Goal: Navigation & Orientation: Find specific page/section

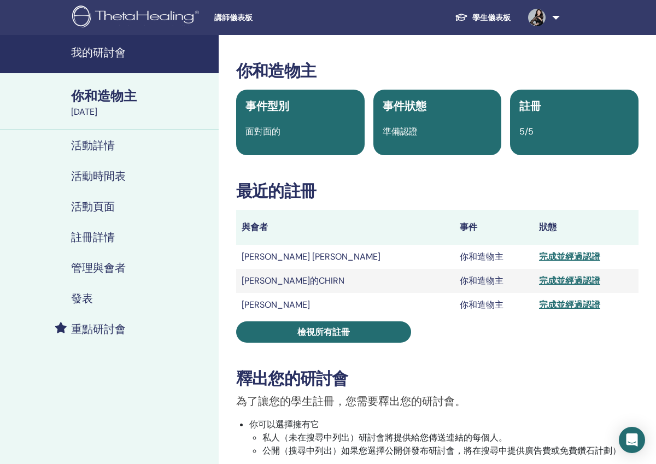
click at [487, 20] on link "學生儀表板" at bounding box center [482, 18] width 73 height 20
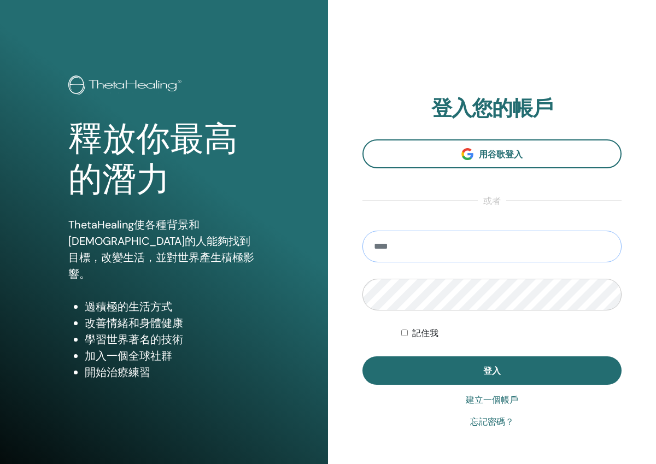
type input "**********"
click at [492, 371] on button "登入" at bounding box center [492, 371] width 259 height 28
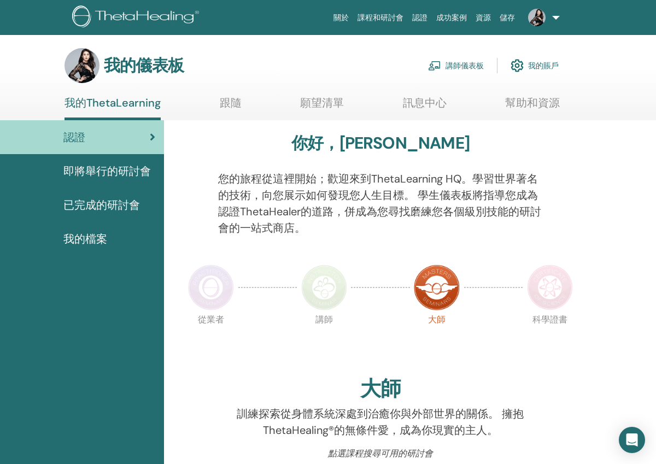
click at [462, 61] on link "講師儀表板" at bounding box center [456, 66] width 56 height 24
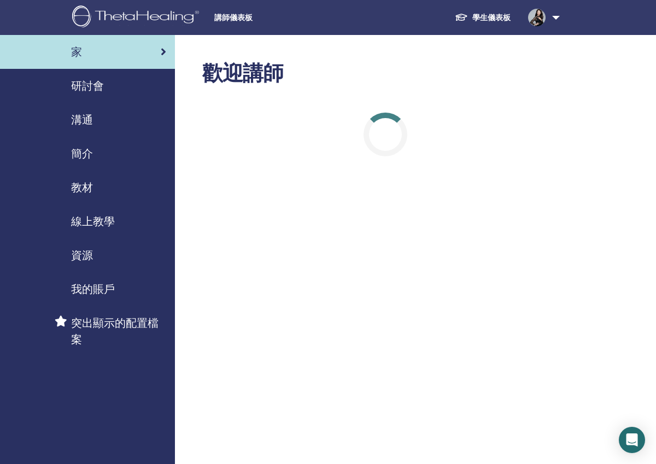
click at [113, 82] on div "研討會" at bounding box center [88, 86] width 158 height 16
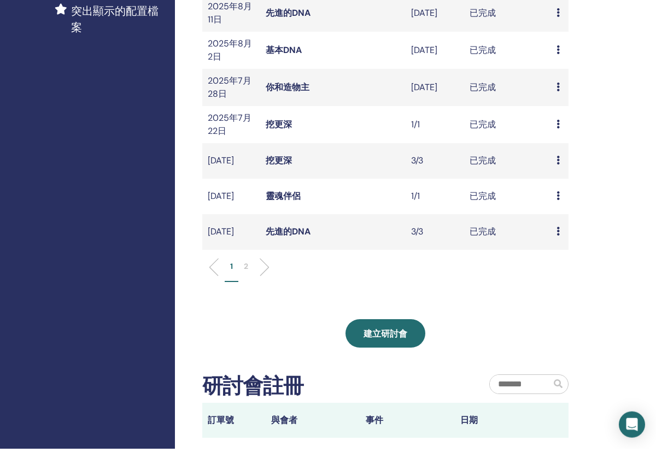
scroll to position [299, 0]
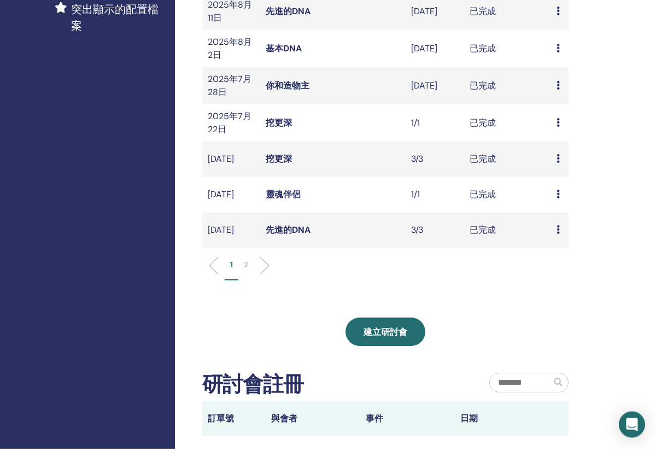
click at [265, 275] on ul "1 2" at bounding box center [386, 285] width 348 height 21
click at [260, 272] on li at bounding box center [260, 281] width 19 height 19
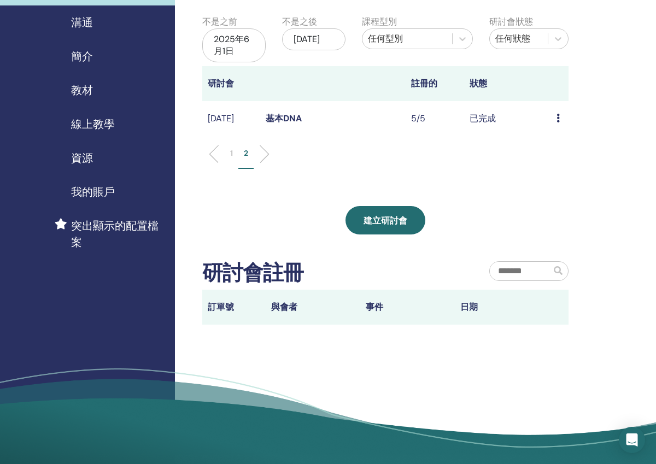
scroll to position [96, 0]
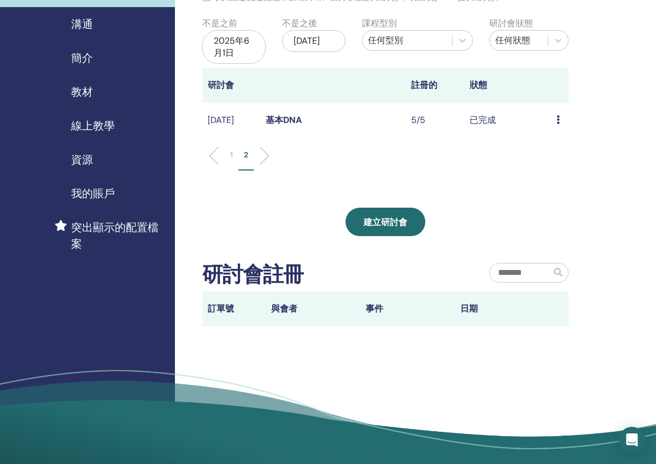
click at [213, 152] on li at bounding box center [218, 156] width 19 height 19
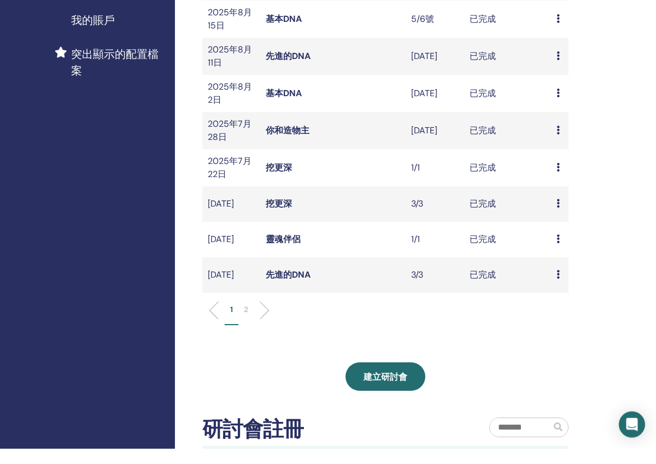
scroll to position [256, 0]
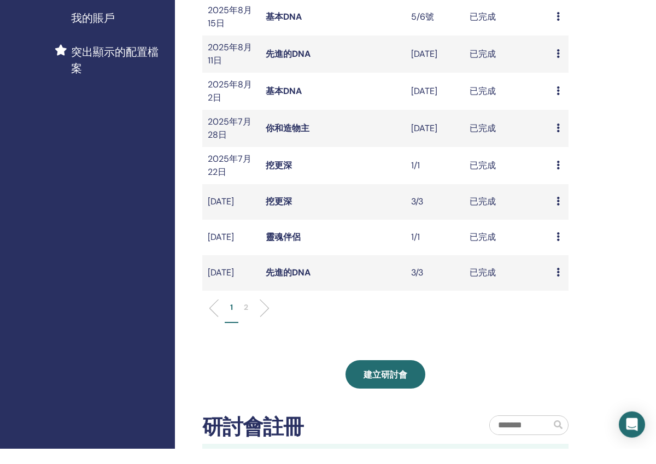
click at [285, 211] on link "挖更深" at bounding box center [279, 216] width 26 height 11
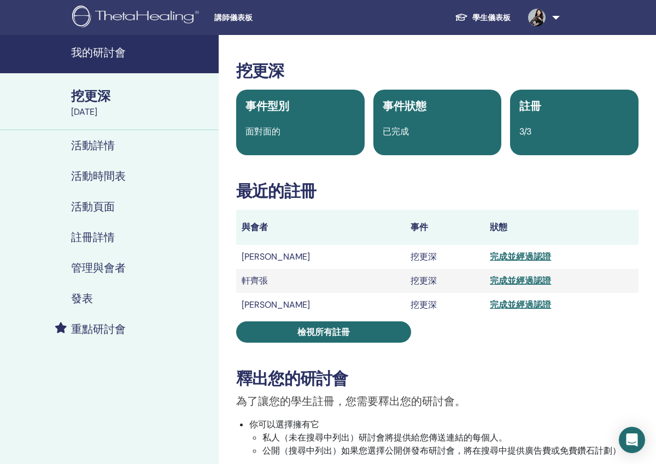
click at [96, 56] on h4 "我的研討會" at bounding box center [141, 52] width 141 height 13
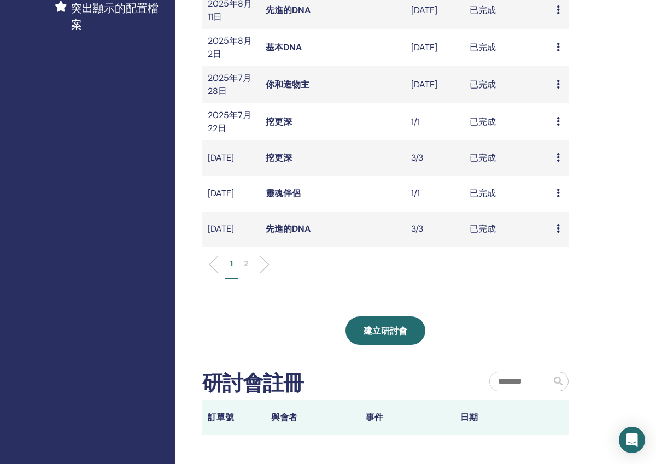
scroll to position [314, 0]
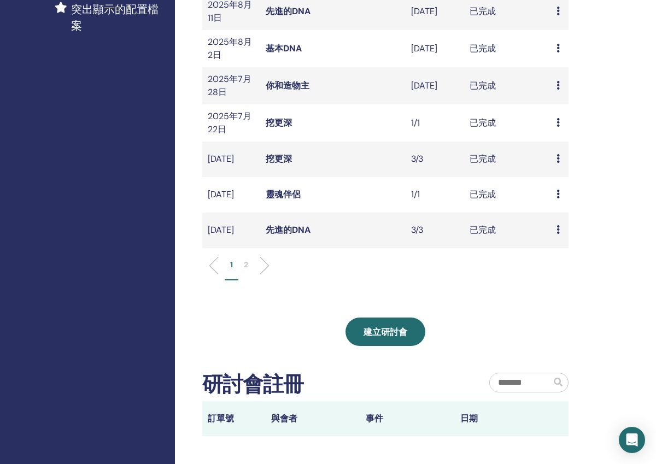
click at [230, 269] on li "1" at bounding box center [232, 269] width 14 height 21
click at [231, 269] on p "1" at bounding box center [231, 264] width 3 height 11
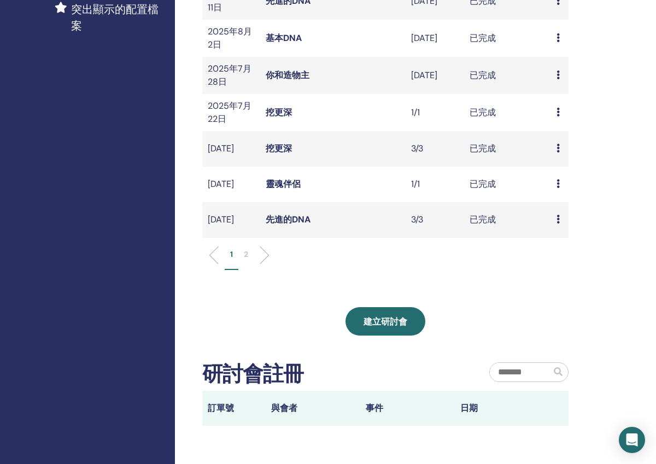
click at [231, 260] on p "1" at bounding box center [231, 254] width 3 height 11
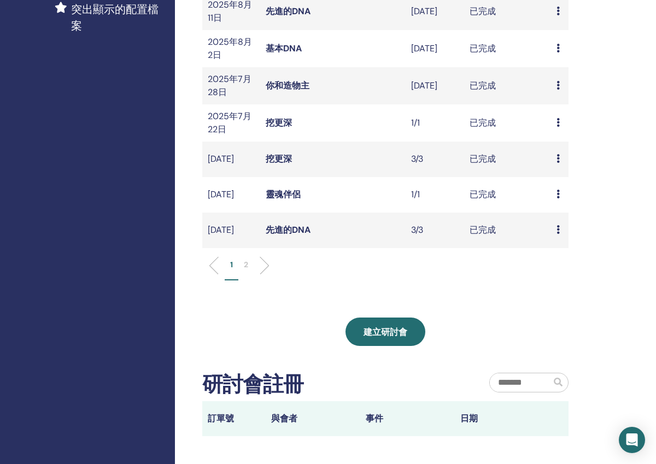
click at [248, 266] on p "2" at bounding box center [246, 264] width 4 height 11
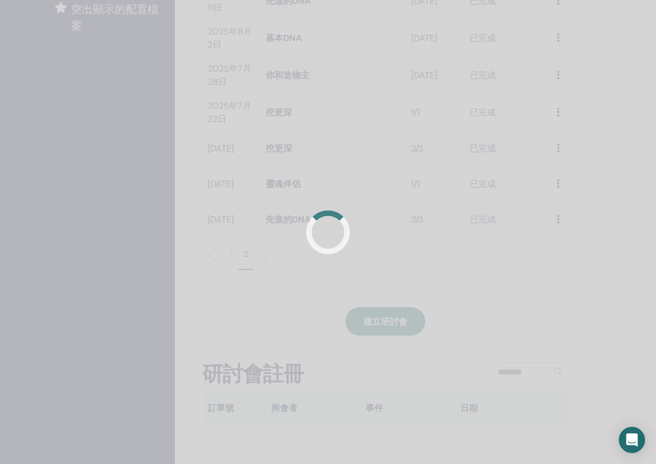
click at [248, 266] on div at bounding box center [328, 232] width 656 height 464
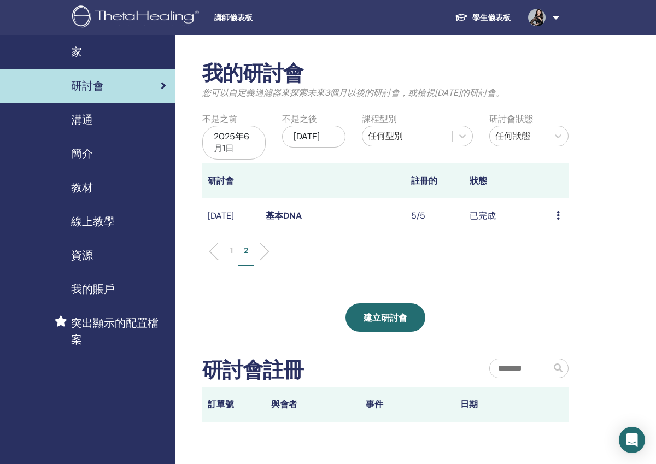
scroll to position [0, 0]
click at [462, 137] on icon at bounding box center [463, 137] width 7 height 4
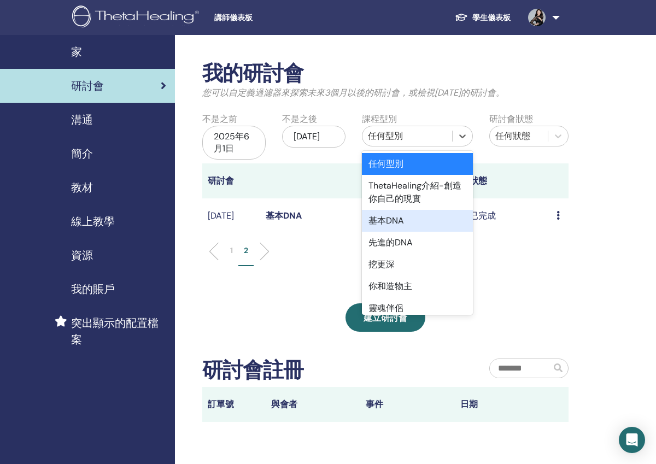
click at [456, 220] on div "基本DNA" at bounding box center [417, 221] width 111 height 22
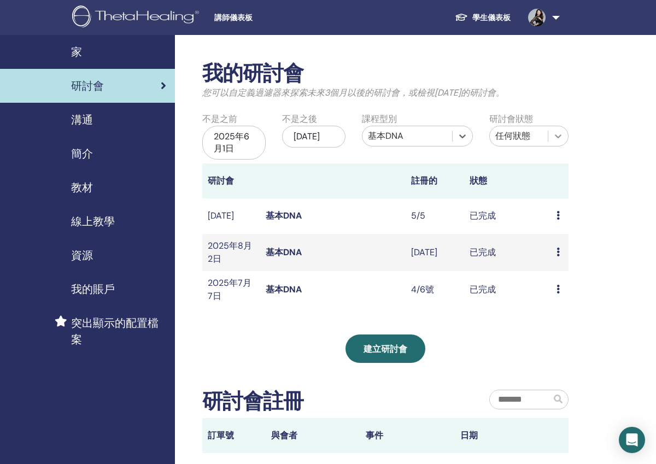
click at [558, 137] on icon at bounding box center [558, 137] width 7 height 4
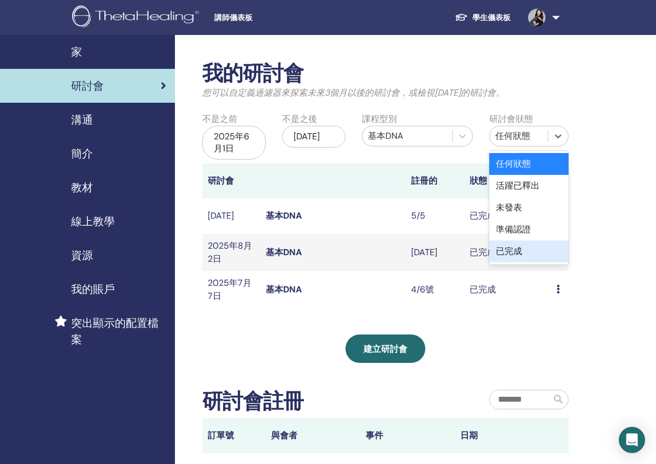
click at [544, 254] on div "已完成" at bounding box center [529, 252] width 79 height 22
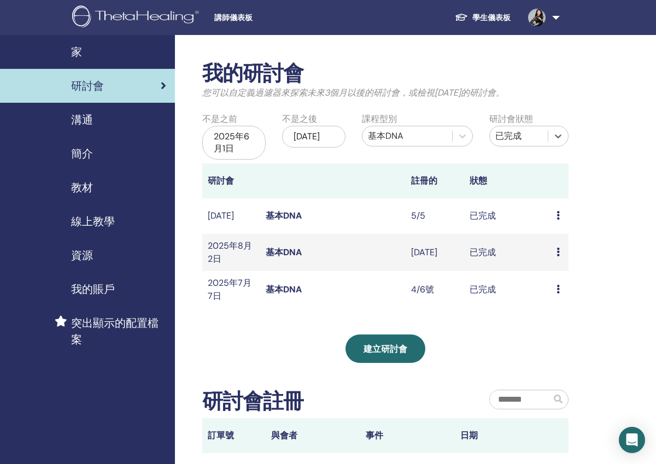
click at [286, 292] on link "基本DNA" at bounding box center [284, 289] width 36 height 11
click at [103, 90] on span "研討會" at bounding box center [87, 86] width 33 height 16
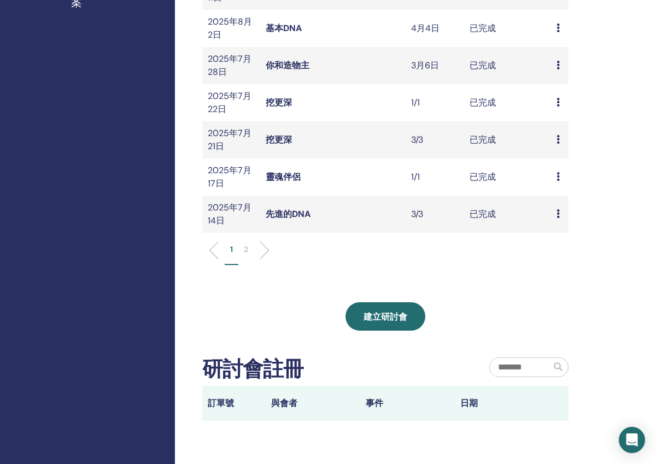
scroll to position [288, 0]
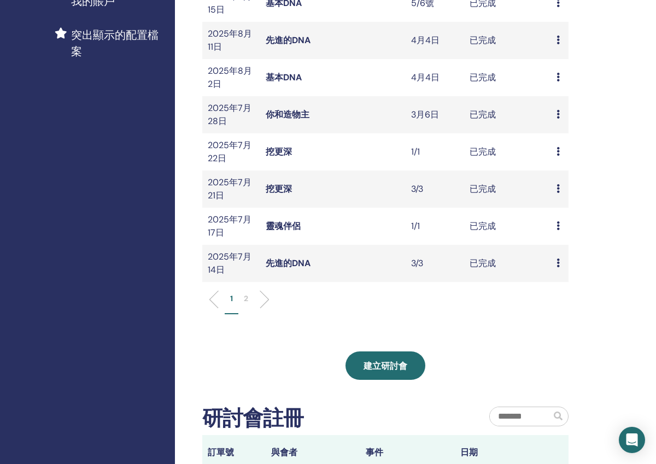
click at [289, 263] on link "先進的DNA" at bounding box center [288, 263] width 45 height 11
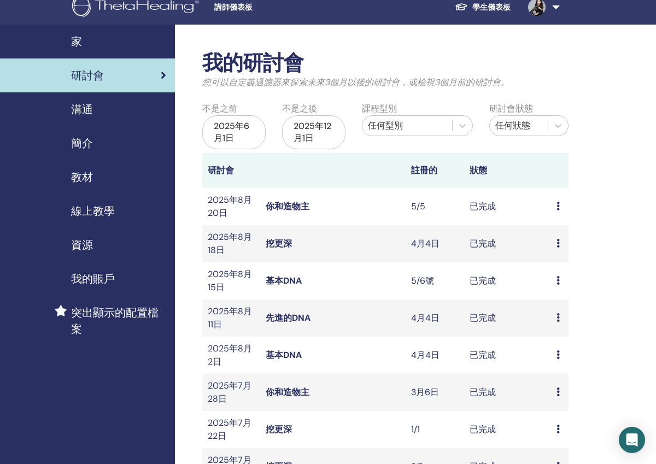
scroll to position [8, 0]
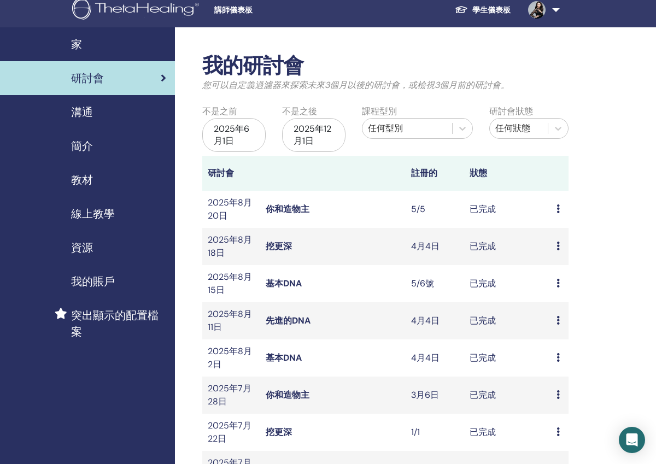
click at [245, 136] on div "2025年6月1日" at bounding box center [233, 135] width 63 height 34
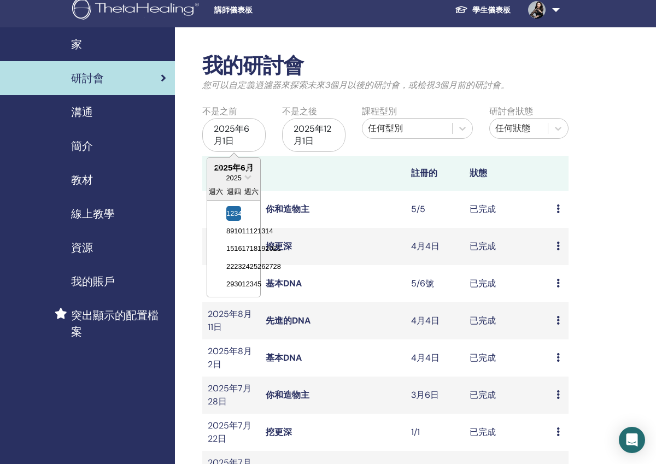
click at [225, 130] on div "2025年6月1日" at bounding box center [233, 135] width 63 height 34
click at [218, 168] on span "上個月" at bounding box center [218, 166] width 0 height 11
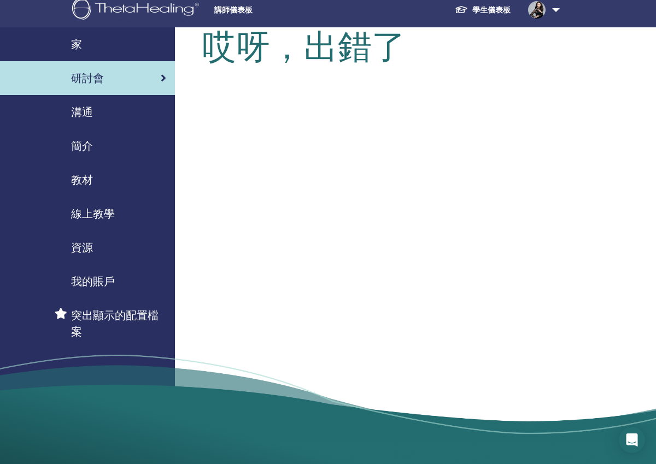
click at [108, 82] on div "研討會" at bounding box center [88, 78] width 158 height 16
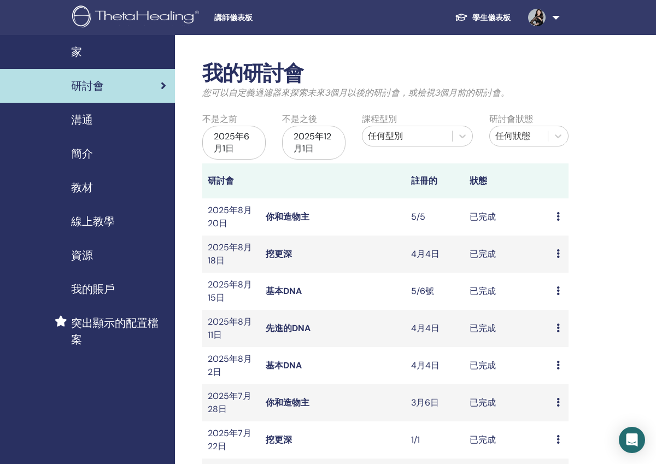
click at [230, 121] on label "不是之前" at bounding box center [219, 119] width 35 height 13
click at [230, 129] on div "2025年6月1日" at bounding box center [233, 143] width 63 height 34
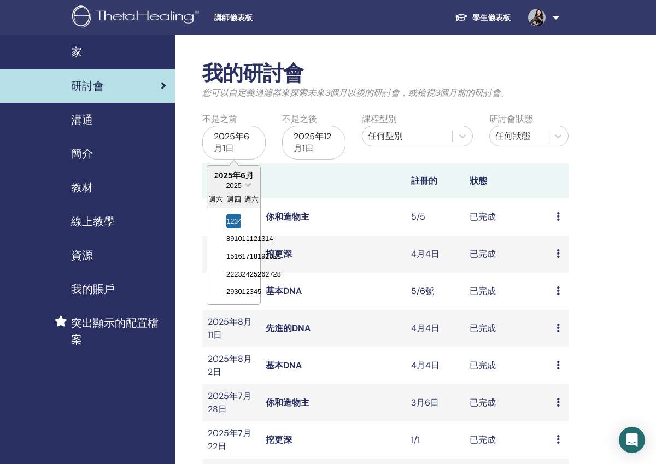
click at [247, 185] on span "選擇日期" at bounding box center [248, 184] width 7 height 7
click at [242, 272] on div "2024" at bounding box center [234, 271] width 26 height 11
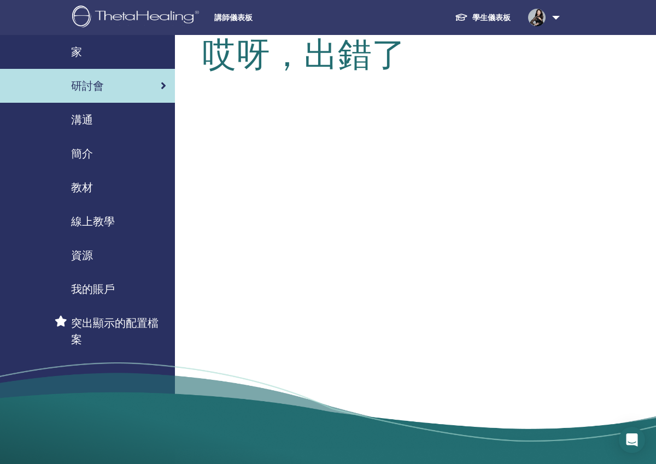
click at [109, 87] on div "研討會" at bounding box center [88, 86] width 158 height 16
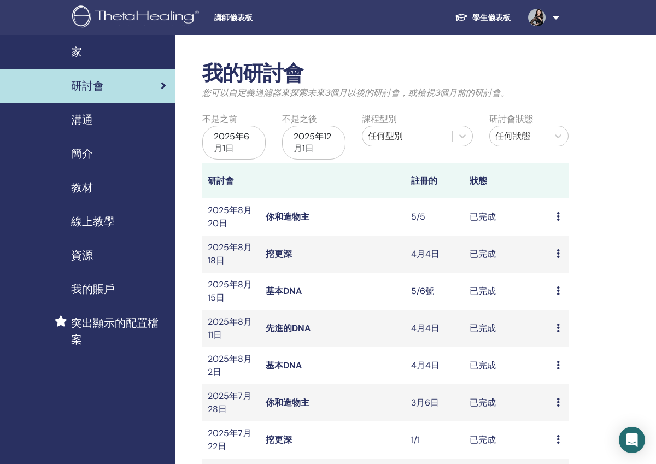
click at [228, 138] on div "2025年6月1日" at bounding box center [233, 143] width 63 height 34
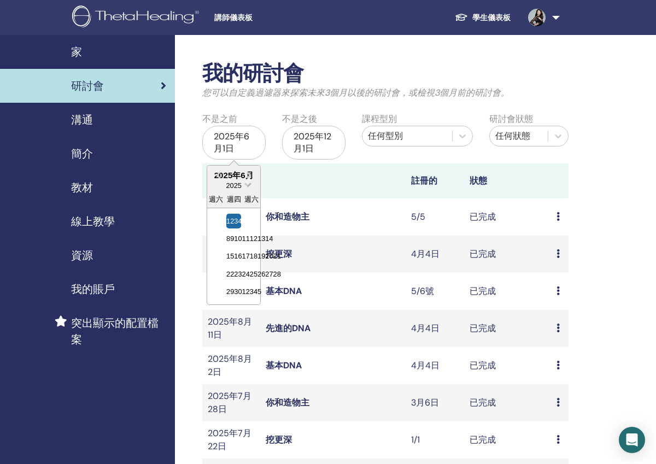
click at [235, 188] on span "2025" at bounding box center [233, 186] width 15 height 8
click at [241, 271] on div "2024" at bounding box center [234, 271] width 26 height 11
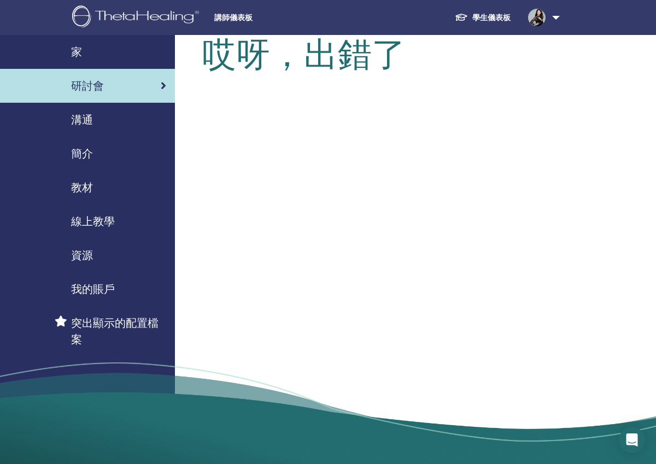
click at [137, 84] on div "研討會" at bounding box center [88, 86] width 158 height 16
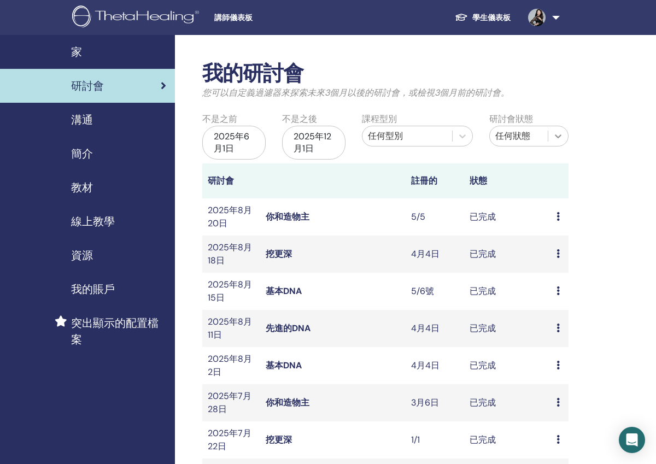
click at [557, 140] on icon at bounding box center [558, 136] width 11 height 11
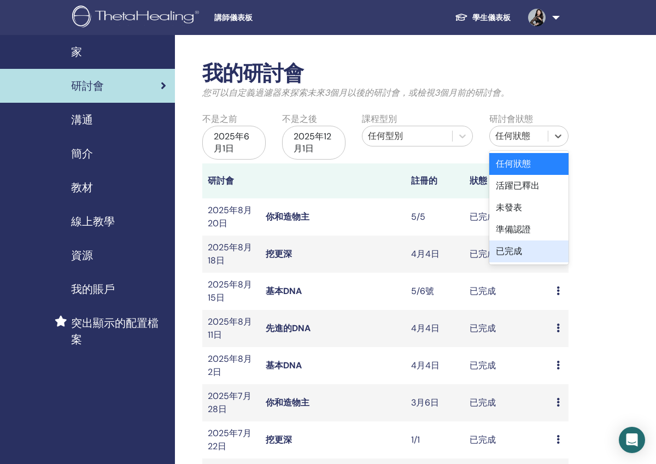
click at [548, 246] on div "已完成" at bounding box center [529, 252] width 79 height 22
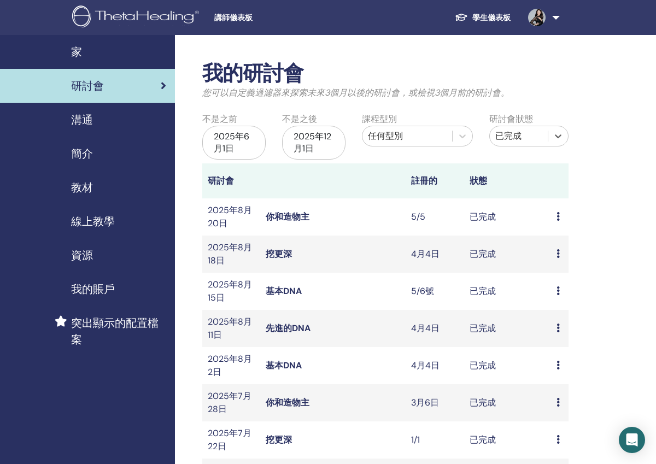
click at [252, 131] on div "2025年6月1日" at bounding box center [233, 143] width 63 height 34
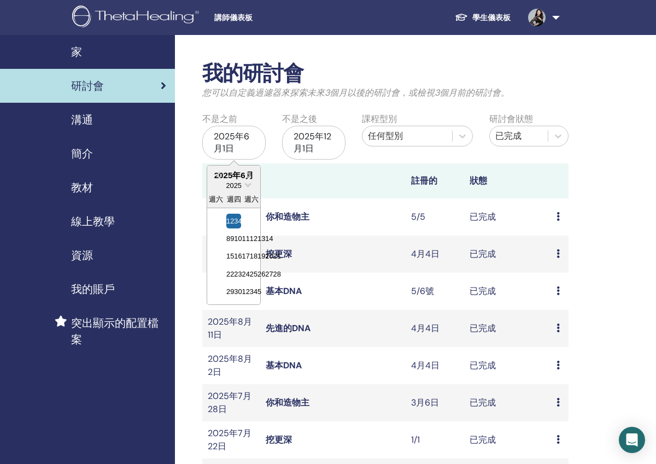
click at [249, 174] on span "下個月" at bounding box center [249, 174] width 0 height 11
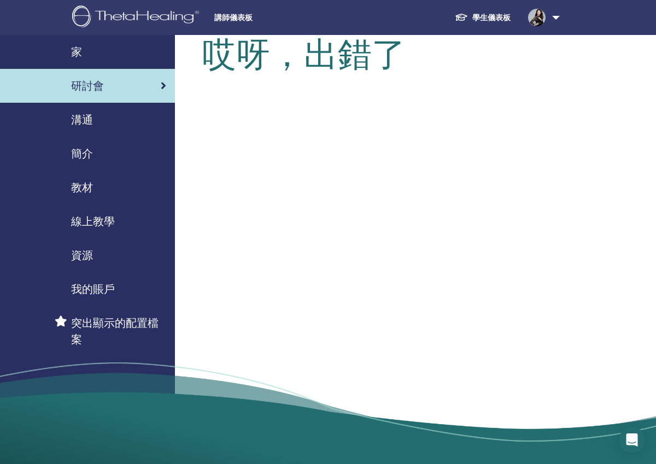
click at [147, 81] on div "研討會" at bounding box center [88, 86] width 158 height 16
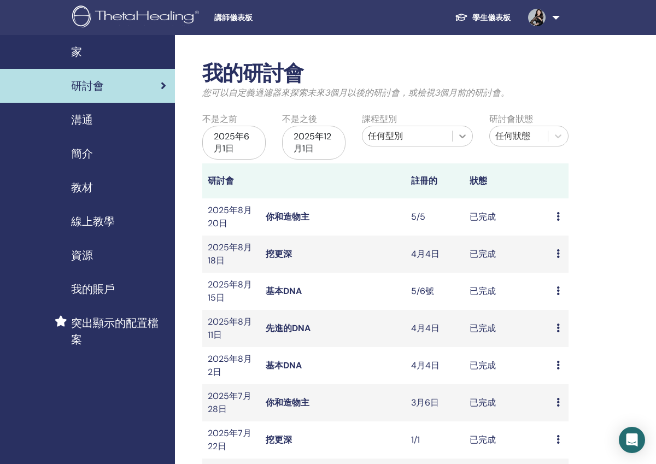
click at [463, 138] on icon at bounding box center [462, 136] width 11 height 11
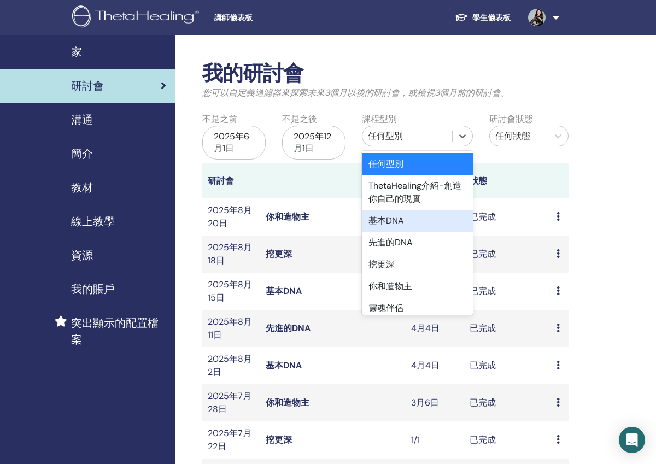
click at [446, 227] on div "基本DNA" at bounding box center [417, 221] width 111 height 22
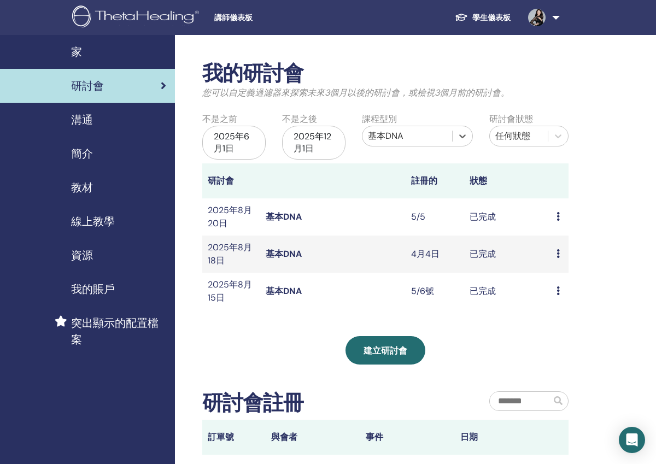
click at [247, 140] on div "2025年6月1日" at bounding box center [233, 143] width 63 height 34
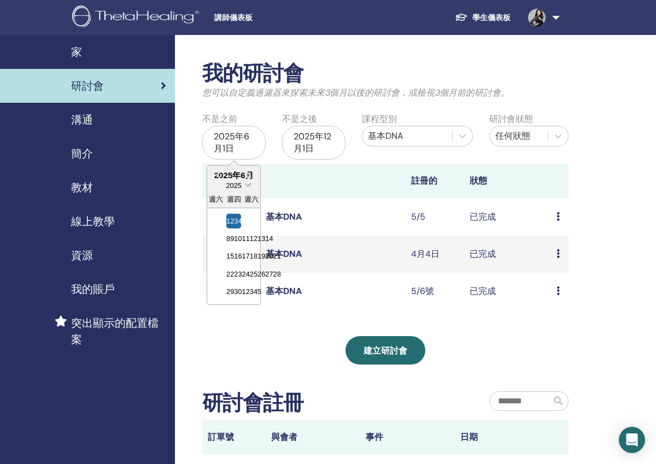
click at [247, 185] on span "選擇日期" at bounding box center [248, 184] width 7 height 7
click at [240, 267] on div "2024" at bounding box center [234, 271] width 26 height 11
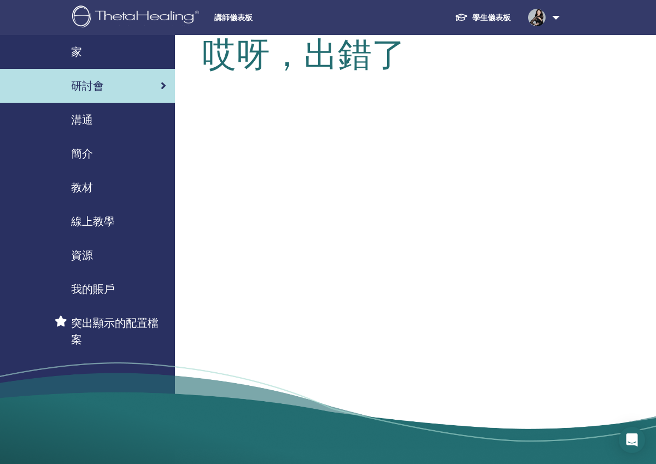
click at [240, 267] on div "哎呀，出錯了" at bounding box center [421, 253] width 492 height 437
click at [112, 84] on div "研討會" at bounding box center [88, 86] width 158 height 16
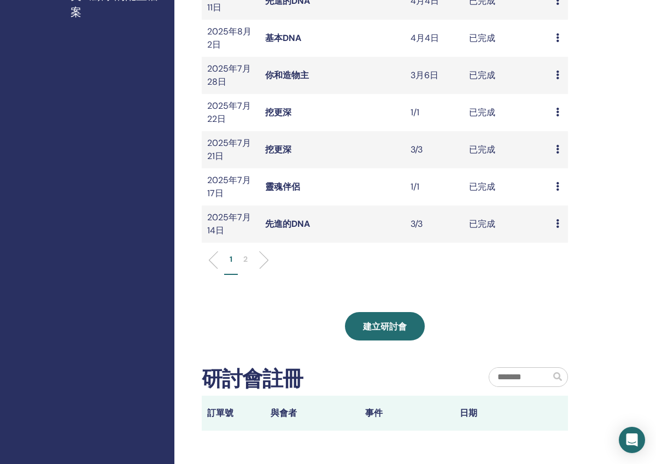
scroll to position [306, 1]
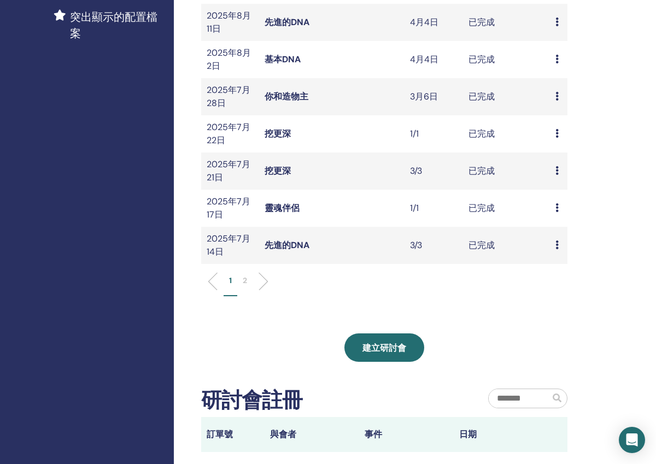
click at [265, 275] on ul "1 2" at bounding box center [385, 285] width 348 height 21
click at [264, 280] on li at bounding box center [259, 281] width 19 height 19
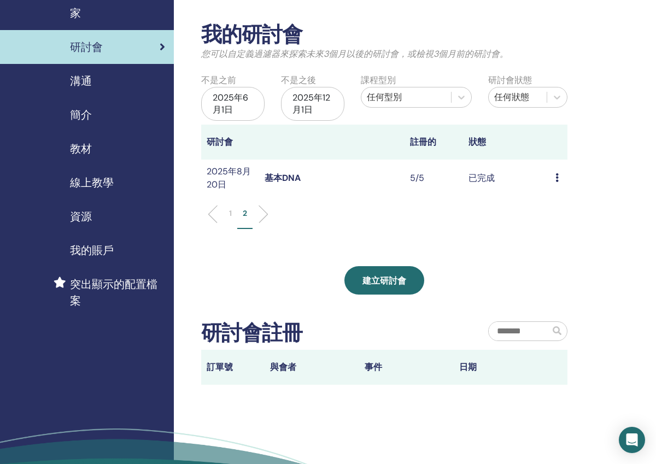
scroll to position [37, 1]
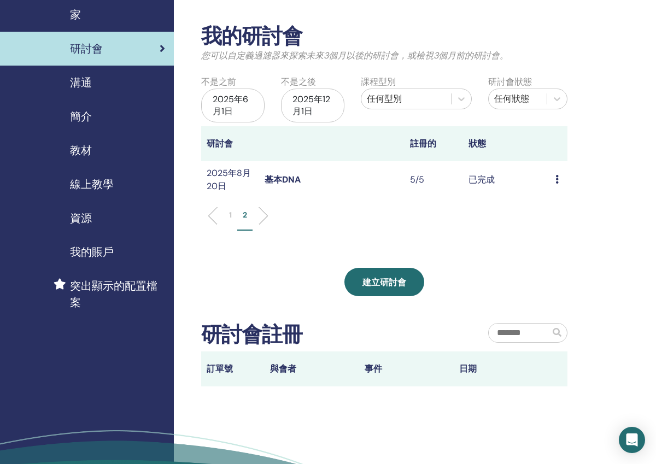
click at [100, 187] on span "線上教學" at bounding box center [92, 184] width 44 height 16
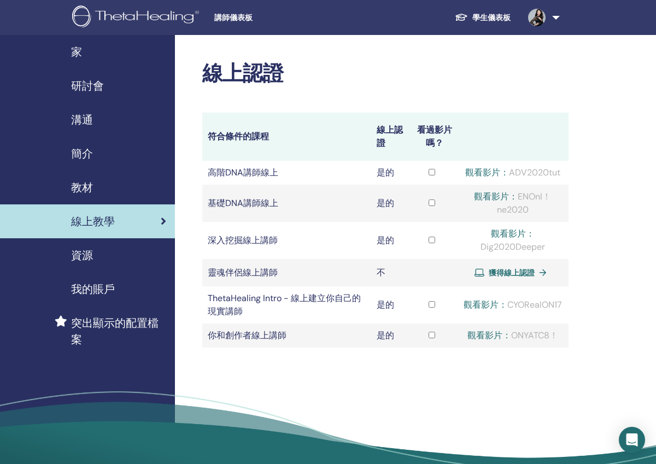
click at [89, 156] on span "簡介" at bounding box center [82, 154] width 22 height 16
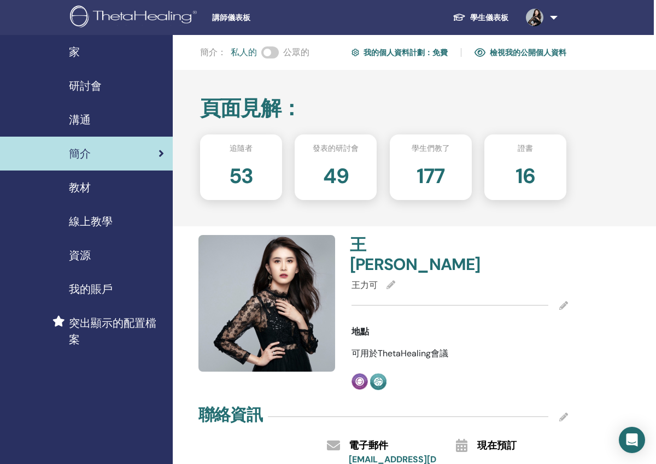
scroll to position [0, 2]
click at [85, 89] on span "研討會" at bounding box center [85, 86] width 33 height 16
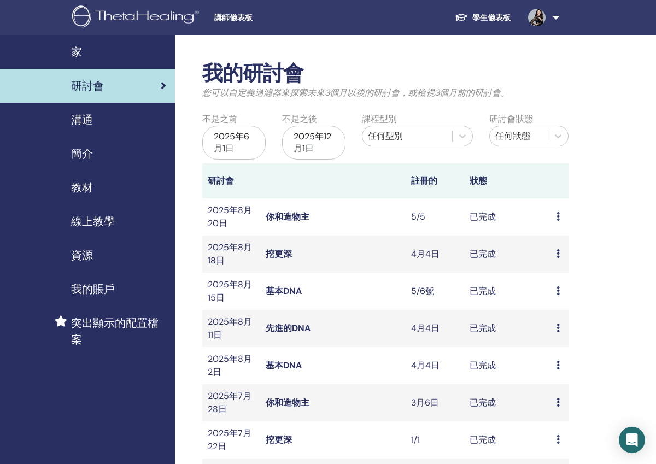
click at [335, 135] on div "2025年12月1日" at bounding box center [313, 143] width 63 height 34
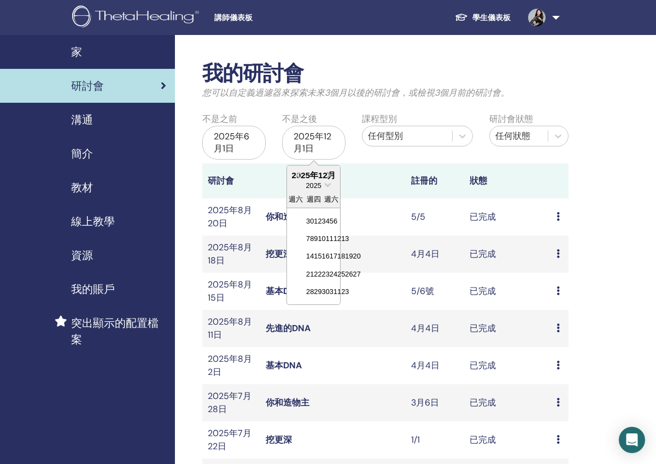
click at [327, 183] on button "下個月" at bounding box center [331, 176] width 18 height 18
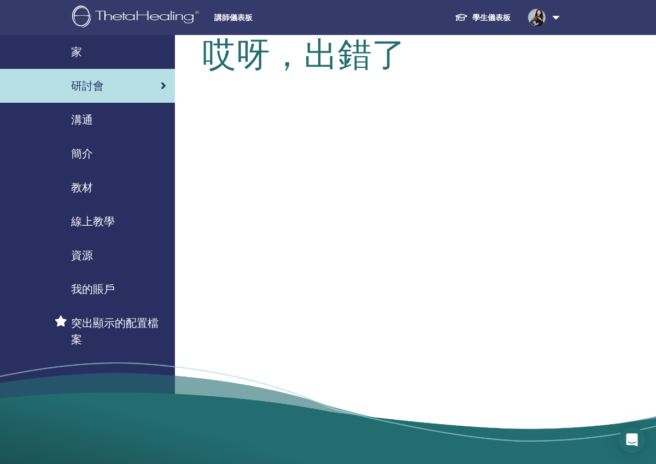
click at [492, 21] on link "學生儀表板" at bounding box center [482, 18] width 73 height 20
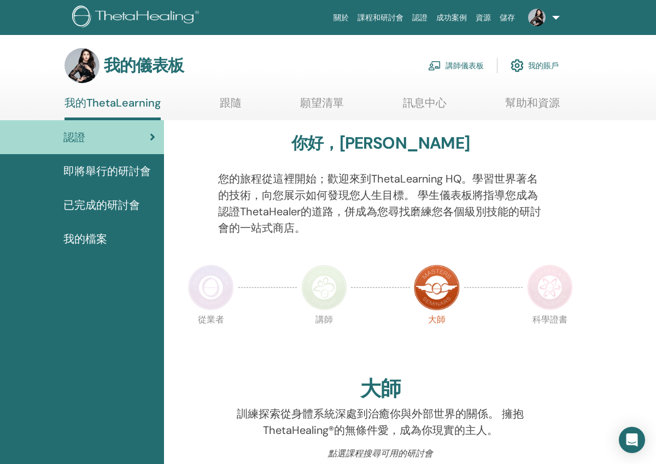
click at [149, 137] on div "認證" at bounding box center [82, 137] width 147 height 16
click at [127, 206] on span "已完成的研討會" at bounding box center [101, 205] width 77 height 16
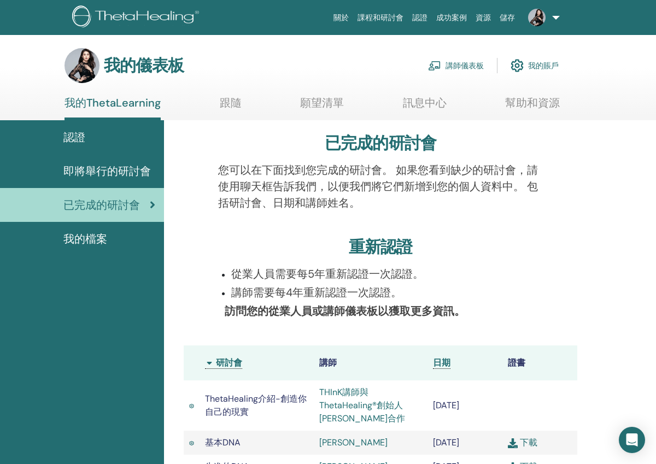
click at [83, 244] on span "我的檔案" at bounding box center [85, 239] width 44 height 16
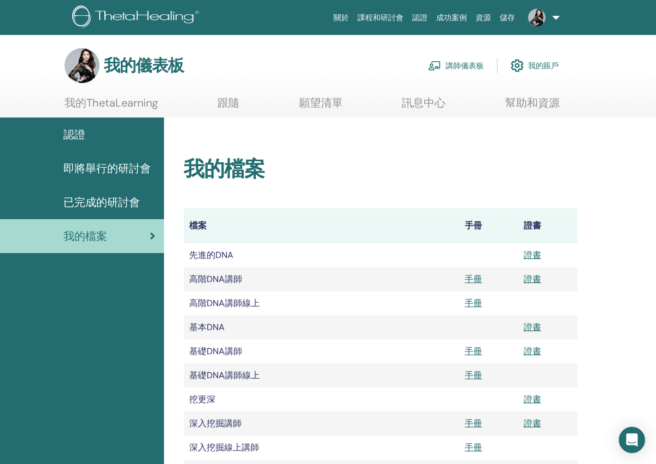
click at [74, 132] on span "認證" at bounding box center [74, 134] width 22 height 16
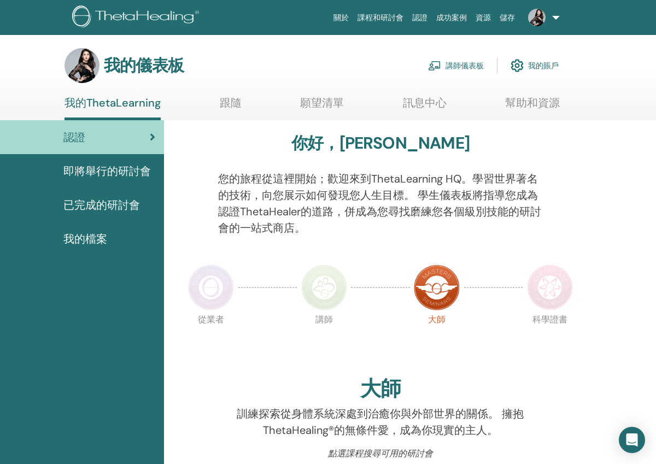
click at [461, 67] on link "講師儀表板" at bounding box center [456, 66] width 56 height 24
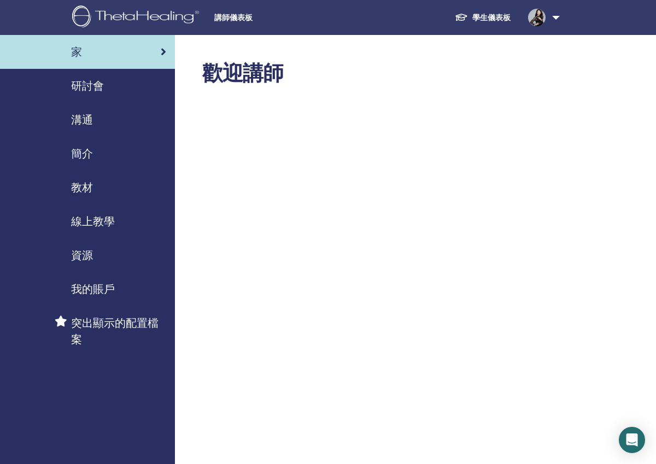
click at [91, 88] on span "研討會" at bounding box center [87, 86] width 33 height 16
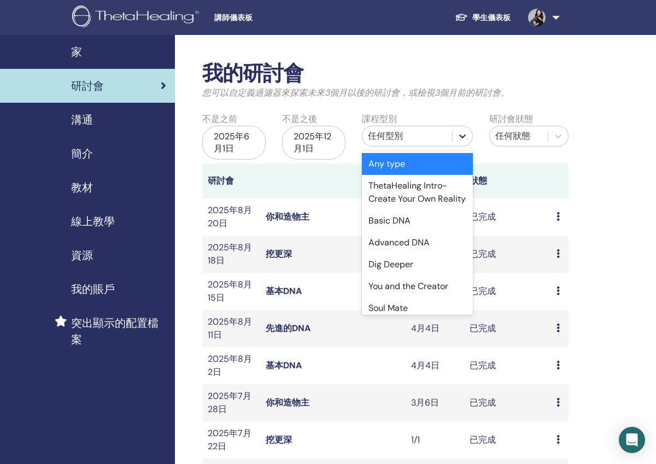
click at [462, 136] on icon at bounding box center [462, 136] width 11 height 11
click at [631, 205] on div "我的研討會 您可以自定義過濾器來探索未來3個月以後的研討會，或檢視3個月前的研討會。 不是之前 2025年6月1日 不是之後 2025年12月1日 課程型別 …" at bounding box center [421, 473] width 492 height 877
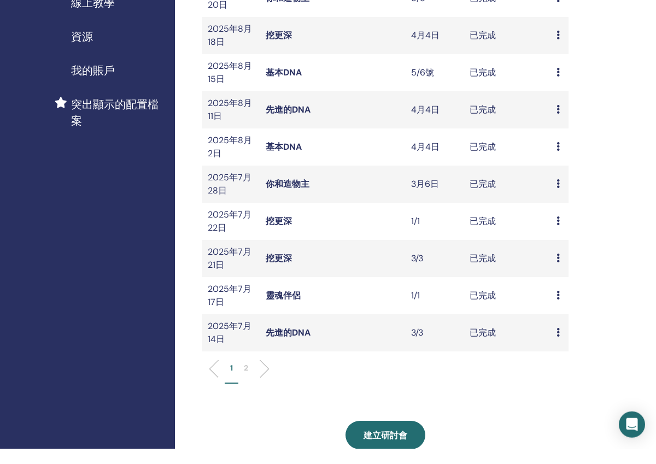
scroll to position [208, 0]
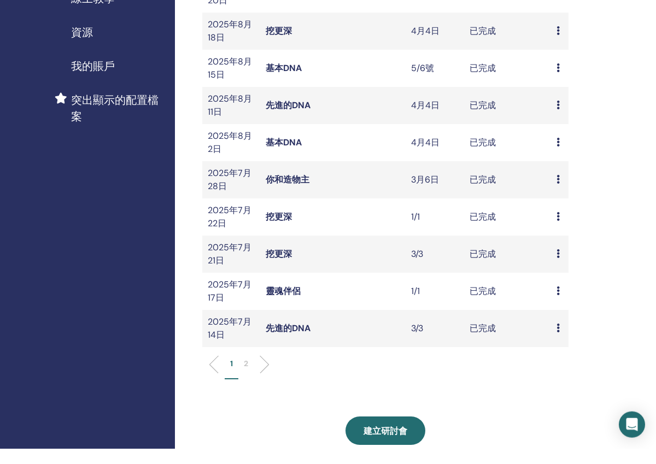
click at [265, 371] on li at bounding box center [260, 380] width 19 height 19
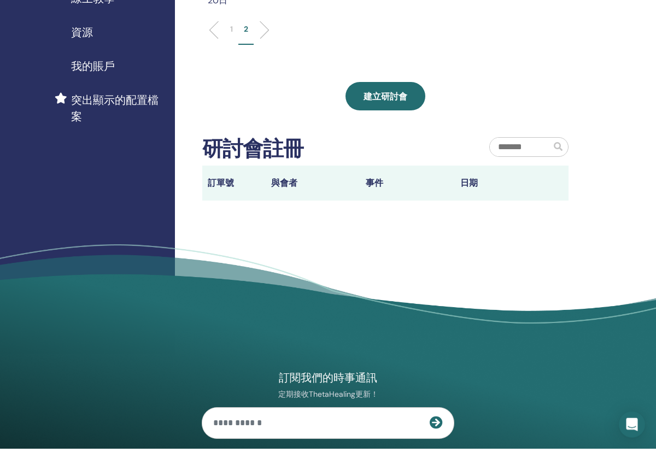
click at [266, 28] on div "1 2" at bounding box center [385, 49] width 383 height 43
click at [214, 36] on li at bounding box center [218, 45] width 19 height 19
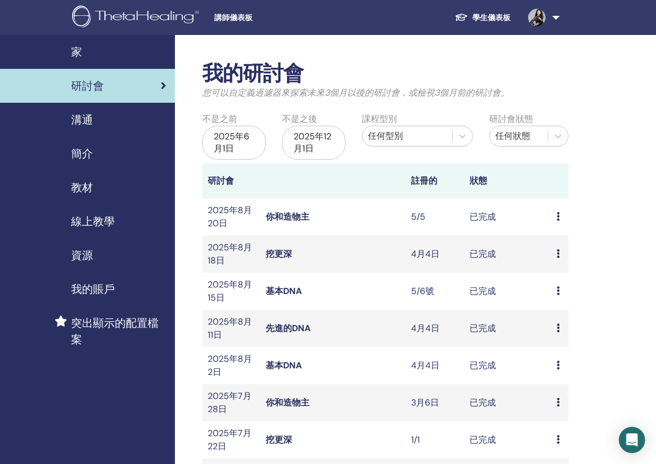
scroll to position [0, 0]
click at [238, 155] on div "2025年6月1日" at bounding box center [233, 143] width 63 height 34
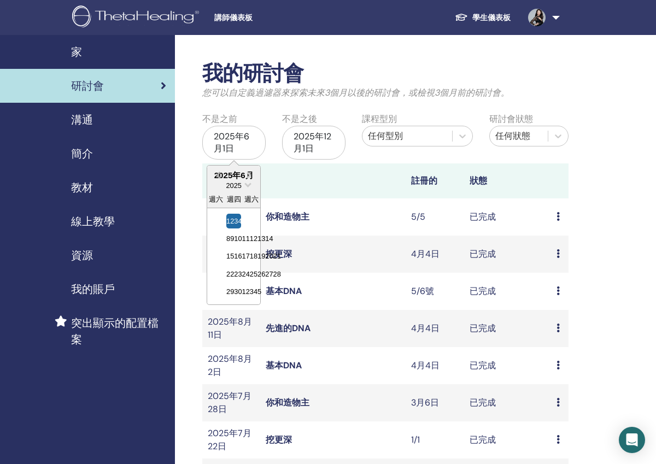
click at [222, 182] on button "上個月" at bounding box center [217, 176] width 18 height 18
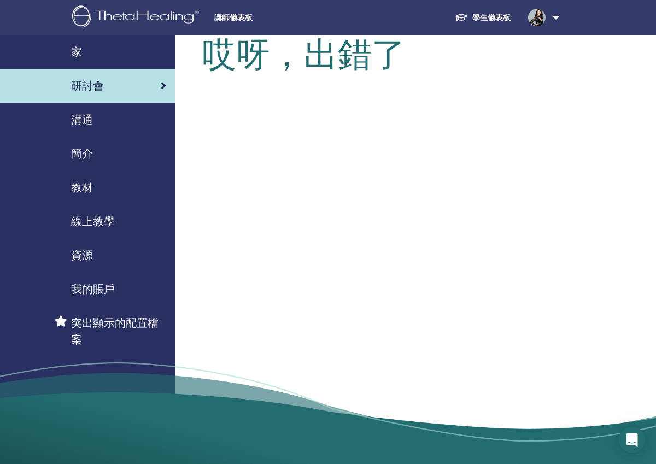
click at [222, 182] on div "哎呀，出錯了" at bounding box center [421, 253] width 492 height 437
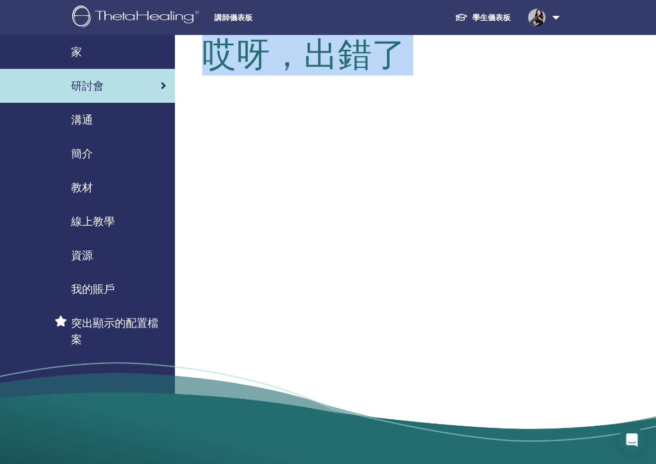
click at [222, 182] on div "哎呀，出錯了" at bounding box center [421, 253] width 492 height 437
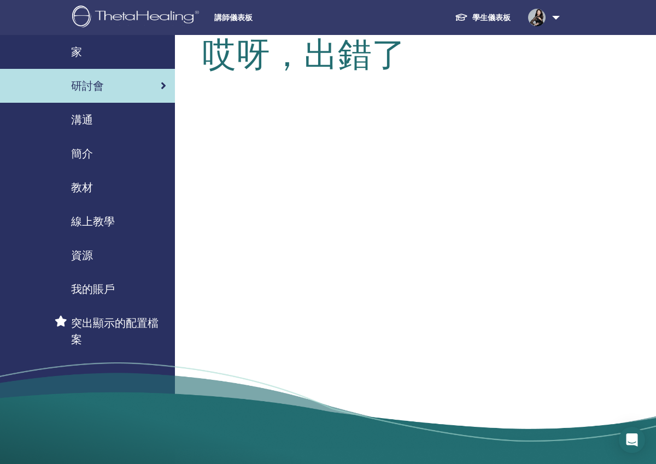
click at [75, 156] on span "簡介" at bounding box center [82, 154] width 22 height 16
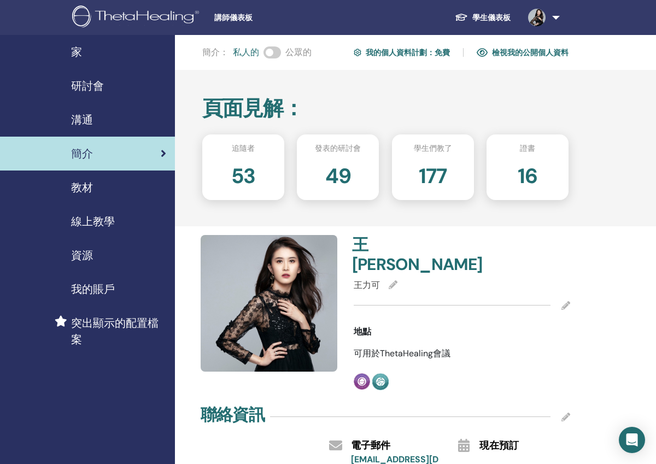
click at [84, 52] on div "家" at bounding box center [88, 52] width 158 height 16
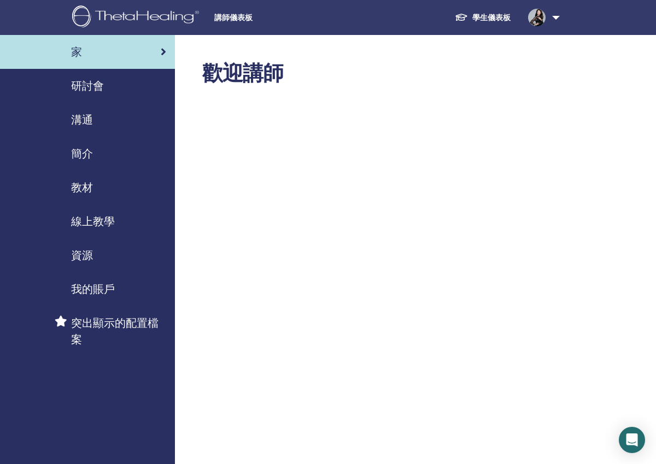
click at [487, 18] on link "學生儀表板" at bounding box center [482, 18] width 73 height 20
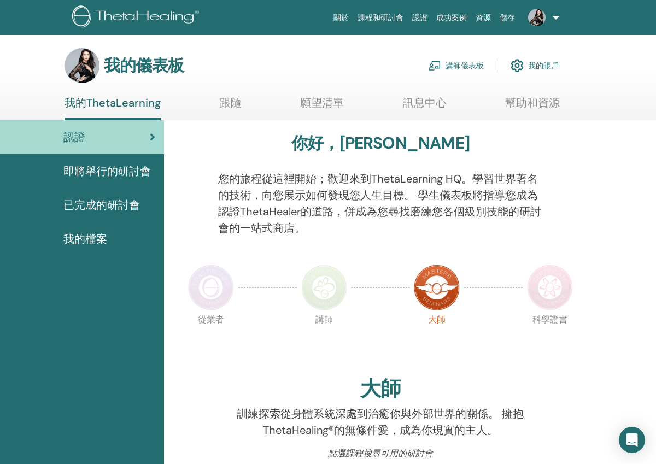
click at [461, 64] on link "講師儀表板" at bounding box center [456, 66] width 56 height 24
